Goal: Task Accomplishment & Management: Use online tool/utility

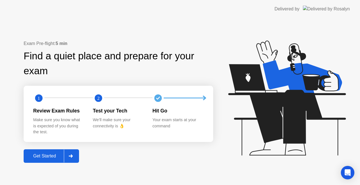
click at [42, 157] on div "Get Started" at bounding box center [44, 156] width 39 height 5
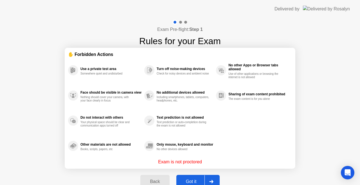
click at [191, 178] on button "Got it" at bounding box center [197, 182] width 43 height 14
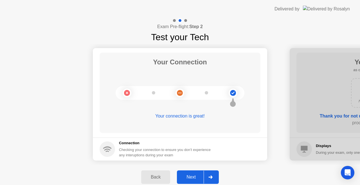
click at [199, 173] on button "Next" at bounding box center [198, 178] width 42 height 14
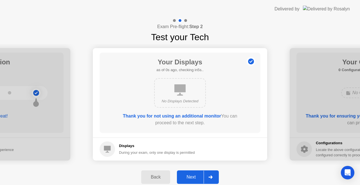
click at [195, 178] on div "Next" at bounding box center [191, 177] width 25 height 5
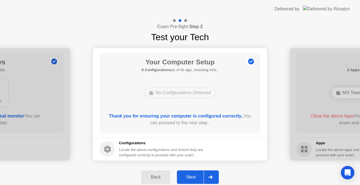
click at [195, 178] on div "Next" at bounding box center [191, 177] width 25 height 5
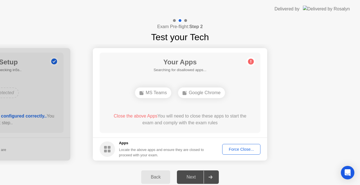
click at [195, 178] on div "Next" at bounding box center [191, 177] width 25 height 5
click at [233, 145] on button "Force Close..." at bounding box center [241, 149] width 38 height 11
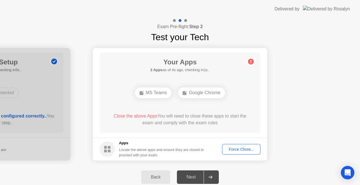
click at [233, 147] on div "Force Close..." at bounding box center [241, 149] width 34 height 5
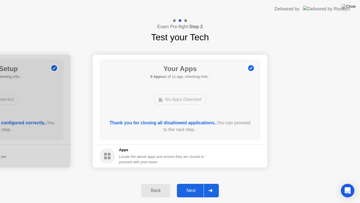
click at [189, 185] on button "Next" at bounding box center [198, 190] width 42 height 14
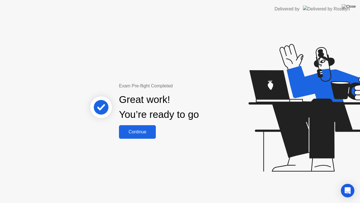
click at [131, 132] on div "Continue" at bounding box center [137, 131] width 33 height 5
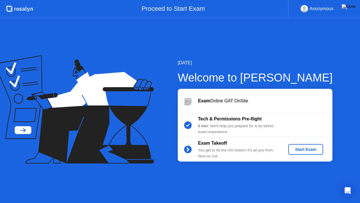
click at [301, 151] on div "Start Exam" at bounding box center [306, 149] width 30 height 5
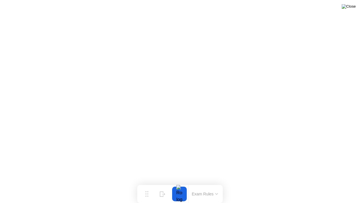
click at [350, 8] on img at bounding box center [349, 6] width 14 height 5
click at [227, 185] on div at bounding box center [180, 203] width 360 height 0
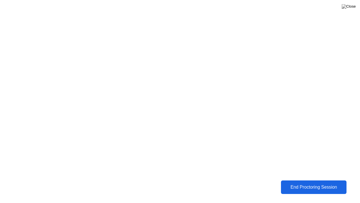
click at [306, 185] on div "End Proctoring Session" at bounding box center [314, 186] width 62 height 5
